Goal: Obtain resource: Download file/media

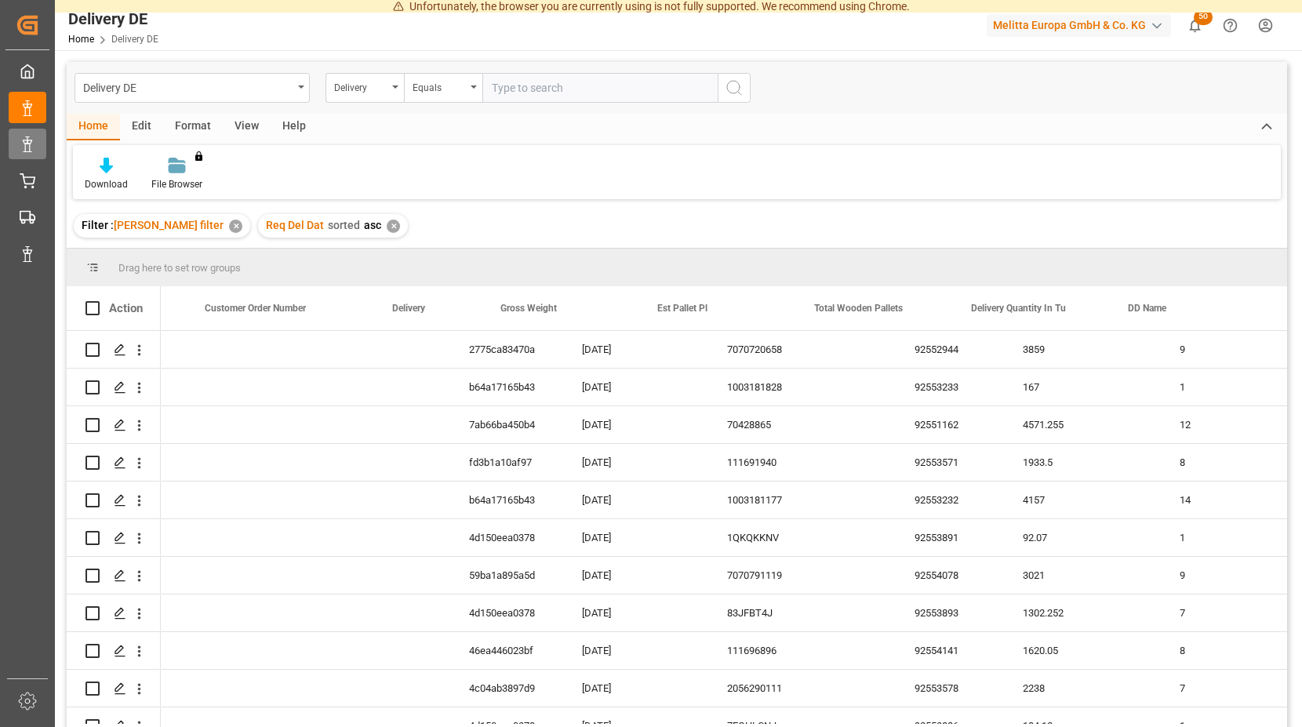
scroll to position [0, 523]
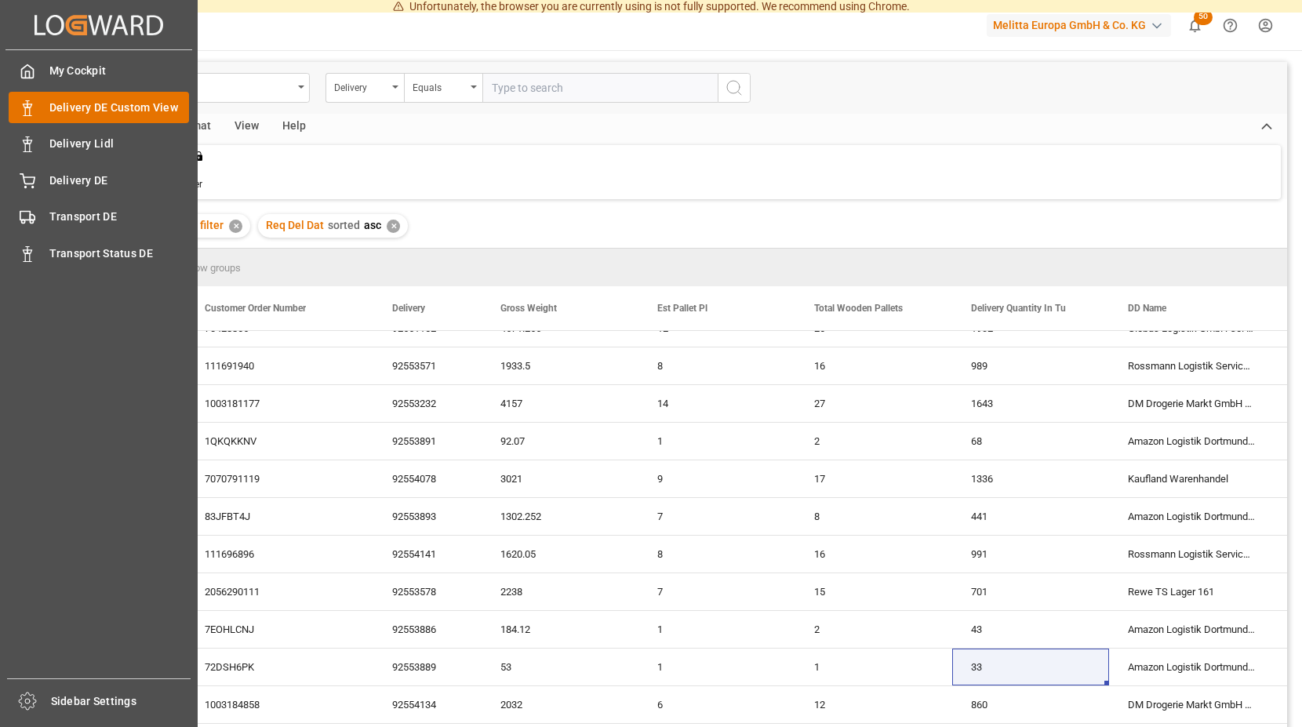
click at [111, 104] on span "Delivery DE Custom View" at bounding box center [119, 108] width 140 height 16
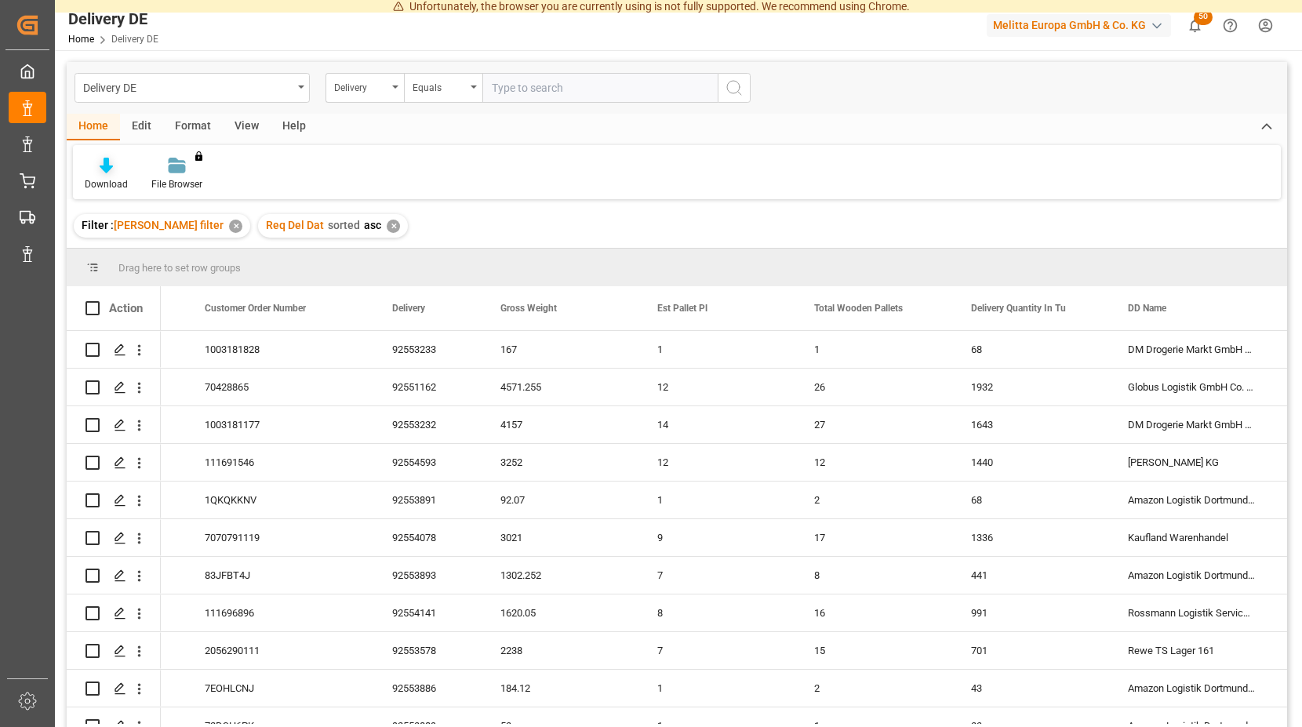
click at [104, 166] on icon at bounding box center [106, 166] width 13 height 16
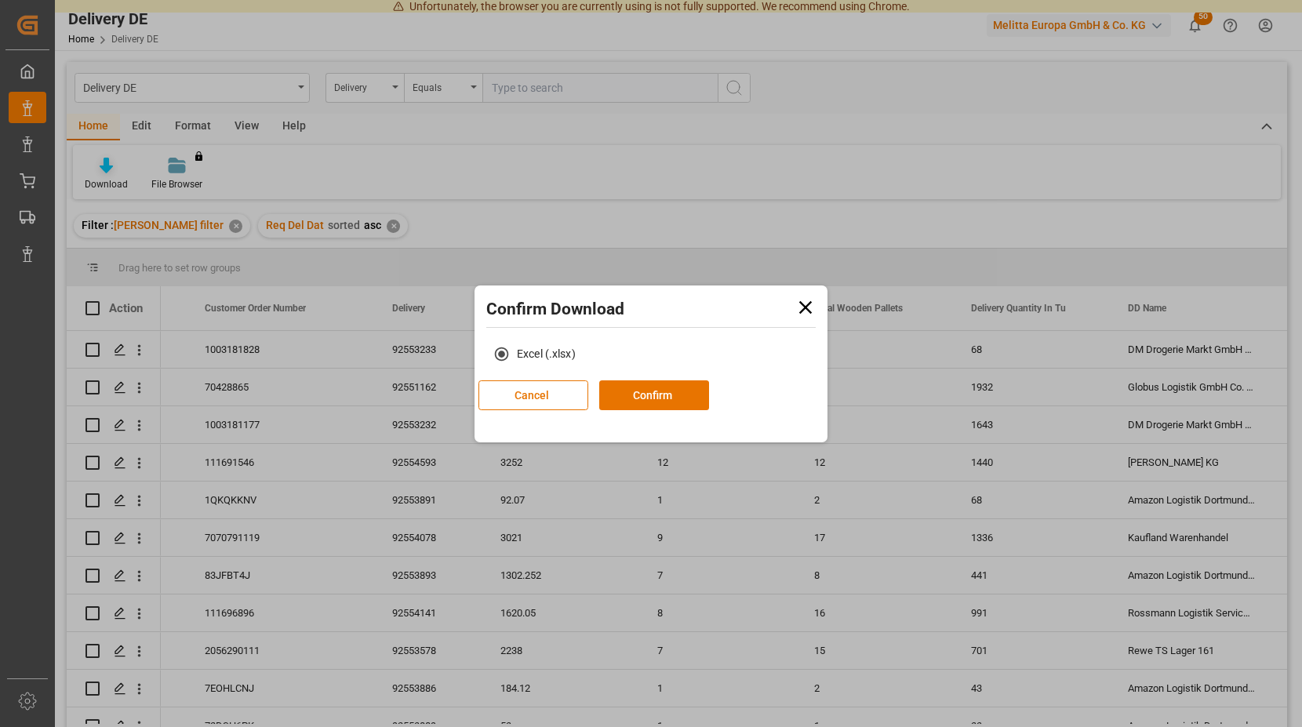
scroll to position [0, 523]
click at [709, 395] on button "Confirm" at bounding box center [654, 396] width 110 height 30
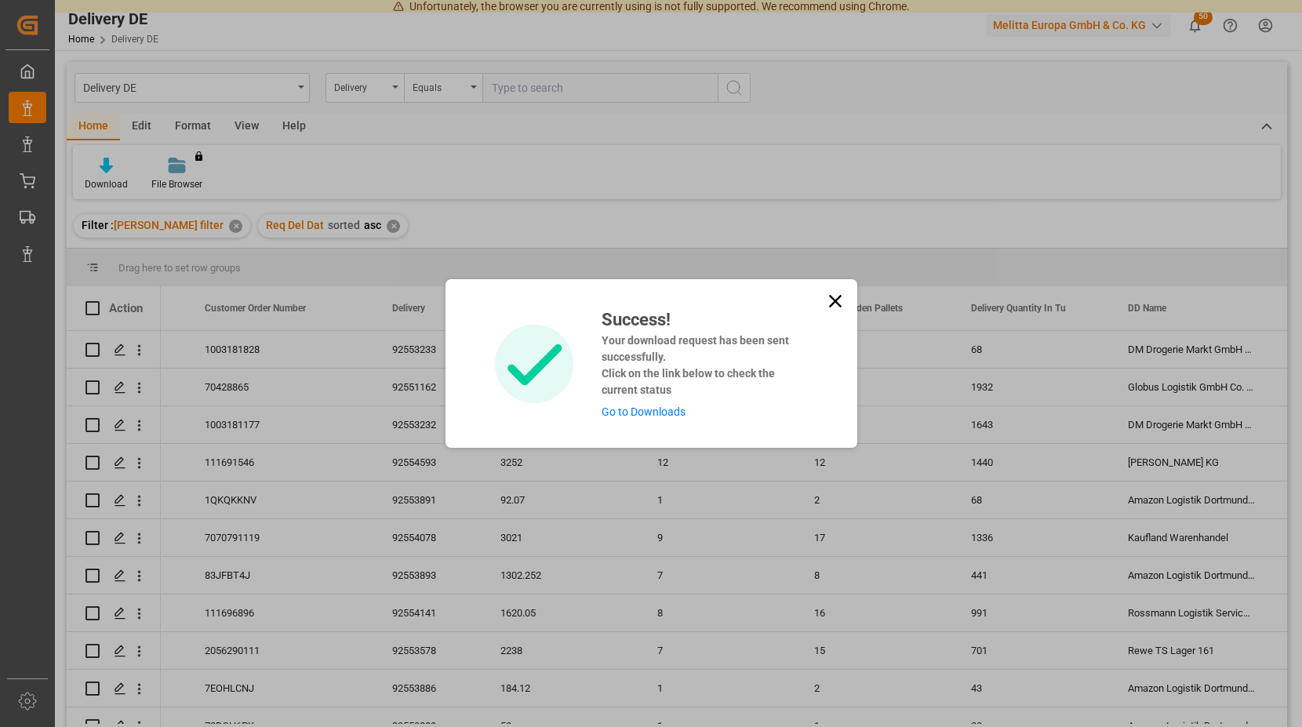
click at [638, 410] on link "Go to Downloads" at bounding box center [644, 412] width 84 height 13
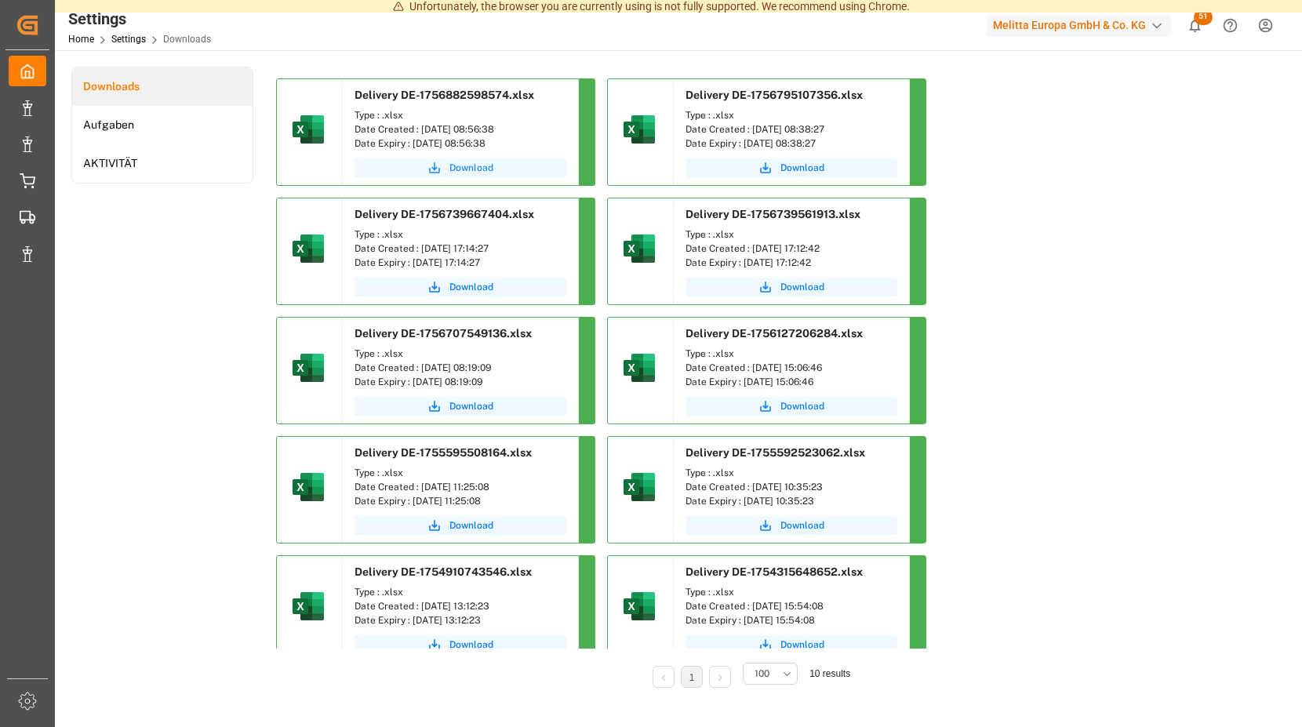
click at [459, 162] on span "Download" at bounding box center [472, 168] width 44 height 14
